Goal: Task Accomplishment & Management: Manage account settings

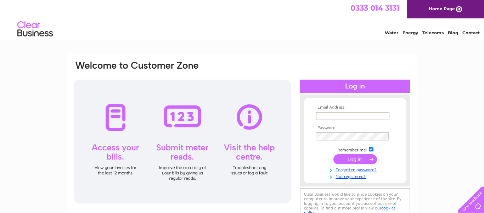
type input "[EMAIL_ADDRESS][DOMAIN_NAME]"
click at [355, 158] on input "submit" at bounding box center [356, 160] width 44 height 10
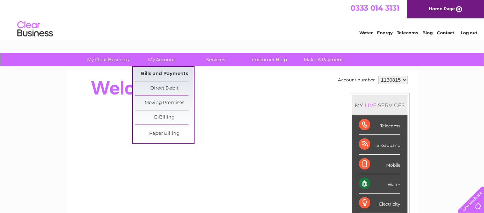
click at [159, 70] on link "Bills and Payments" at bounding box center [164, 74] width 58 height 14
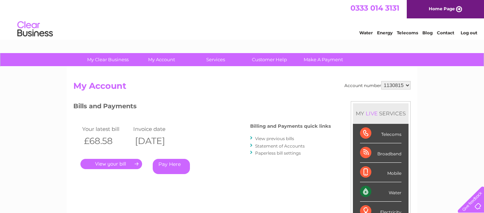
click at [117, 166] on link "." at bounding box center [111, 164] width 62 height 10
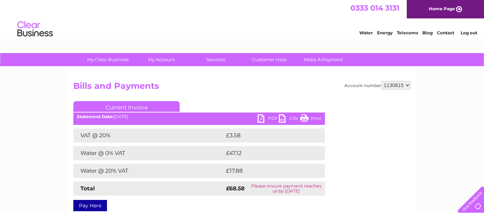
click at [263, 119] on link "PDF" at bounding box center [268, 119] width 21 height 10
